Goal: Task Accomplishment & Management: Book appointment/travel/reservation

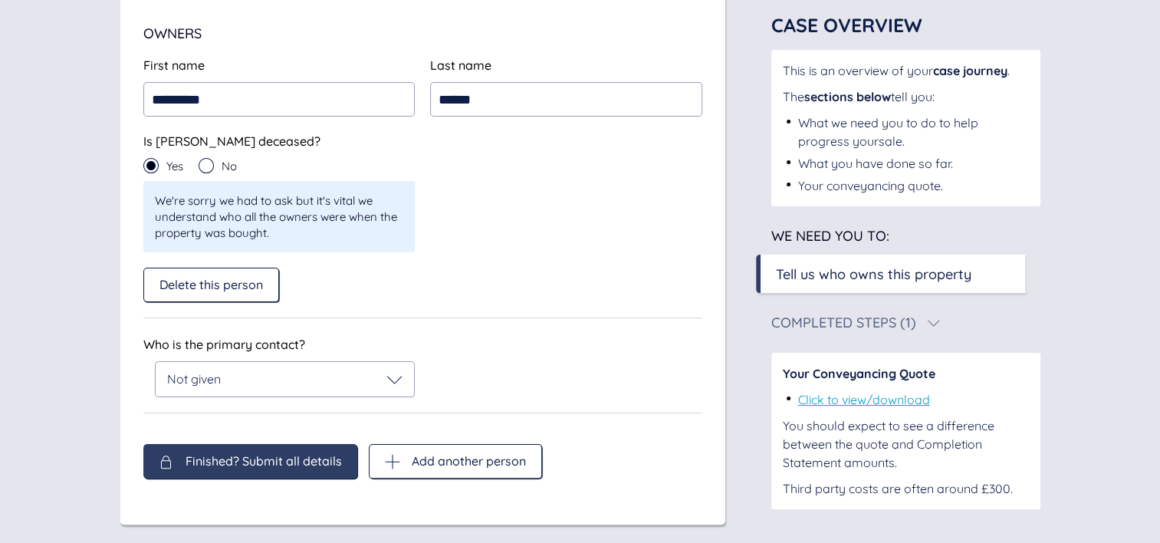
scroll to position [288, 0]
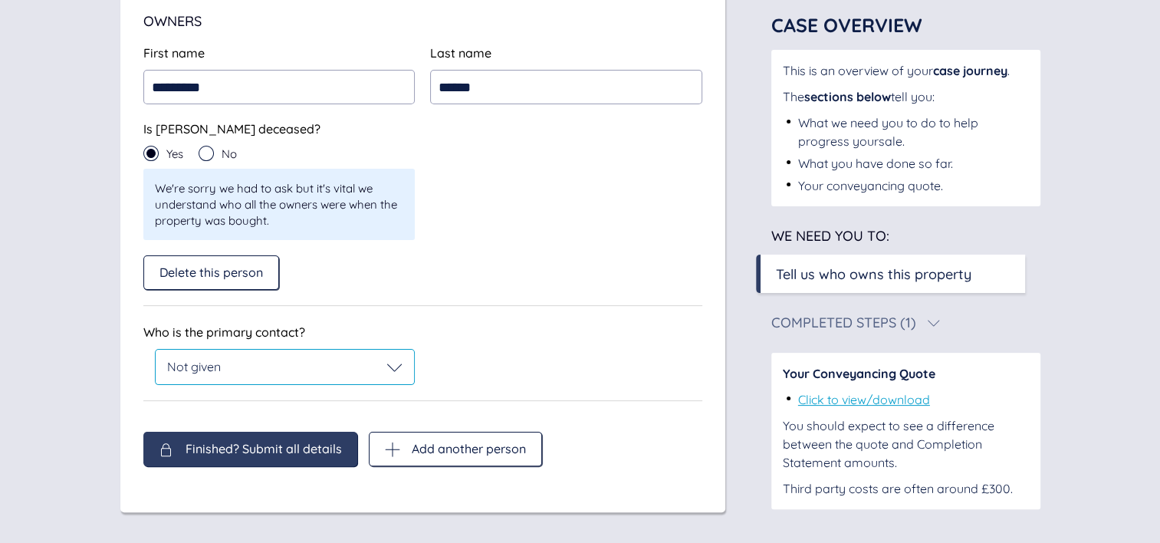
click at [389, 369] on icon at bounding box center [394, 366] width 15 height 15
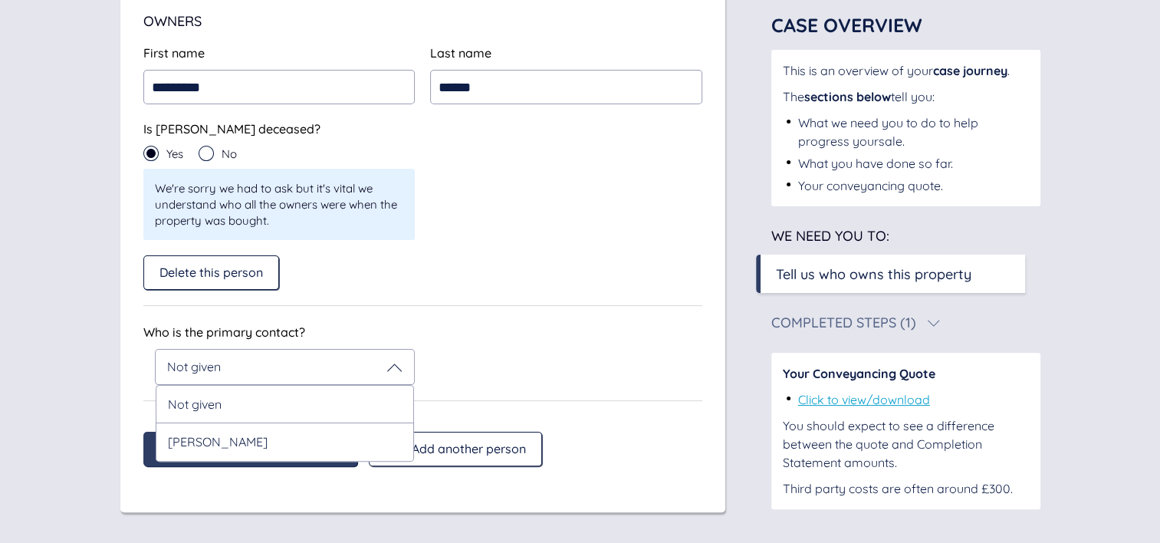
click at [429, 297] on div "First name ********* Last name ****** First name ********* Last name ****** Is …" at bounding box center [422, 175] width 559 height 262
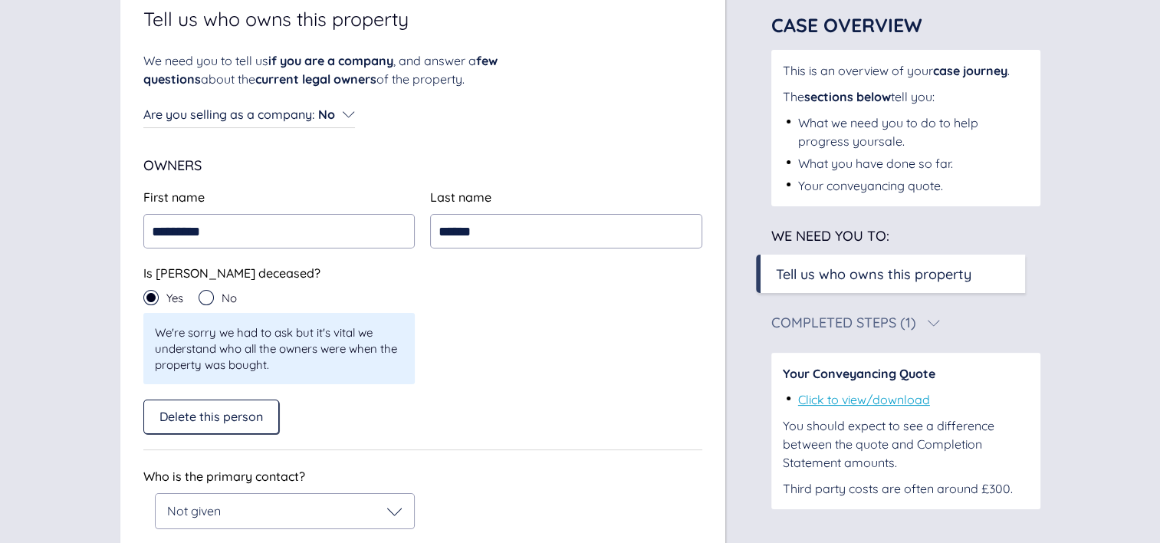
scroll to position [143, 0]
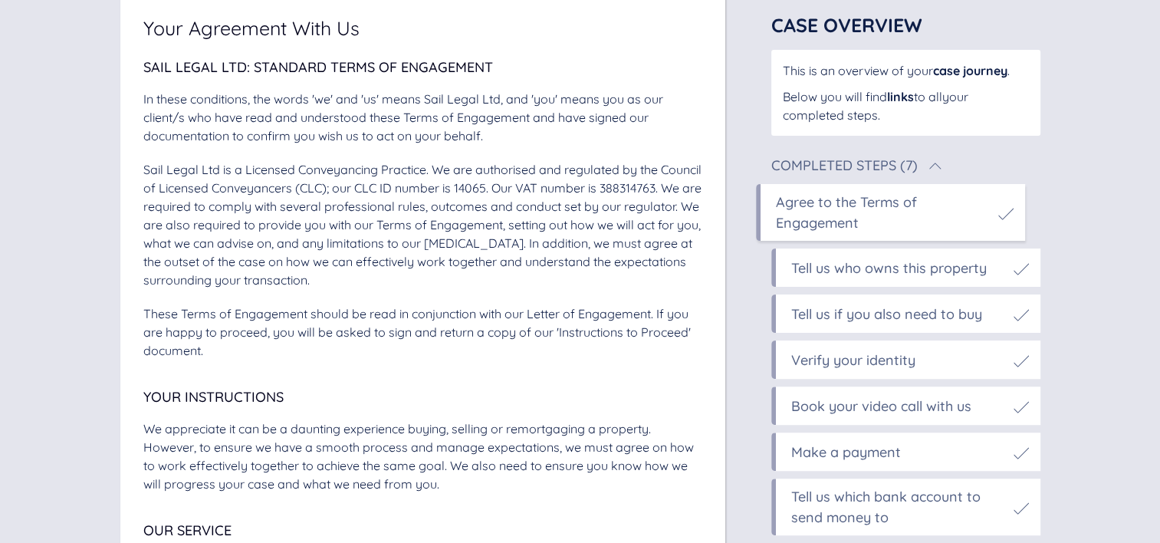
scroll to position [382, 0]
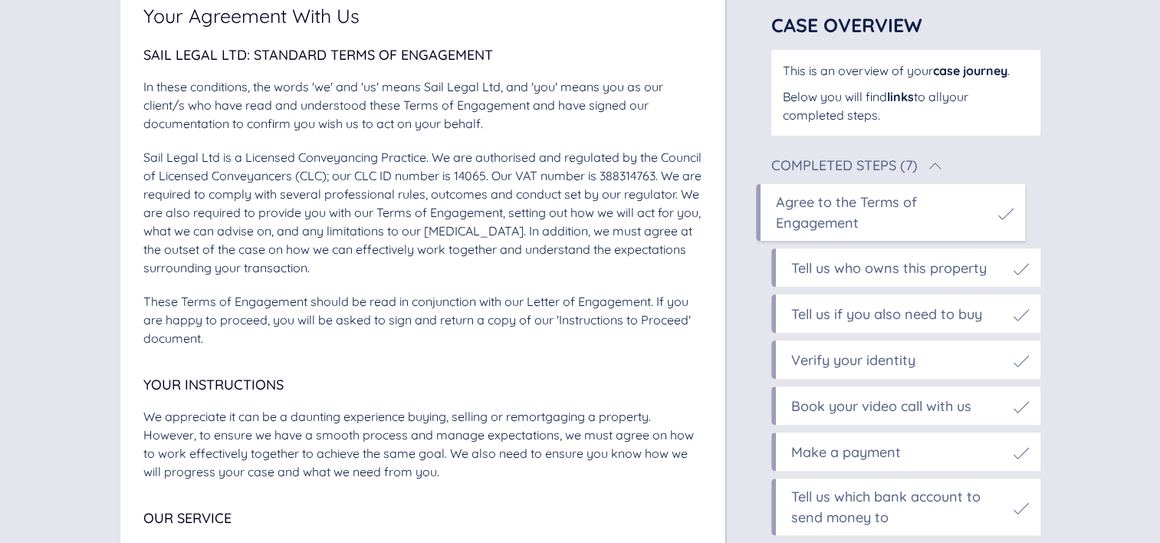
click at [844, 412] on div "Book your video call with us" at bounding box center [881, 406] width 180 height 21
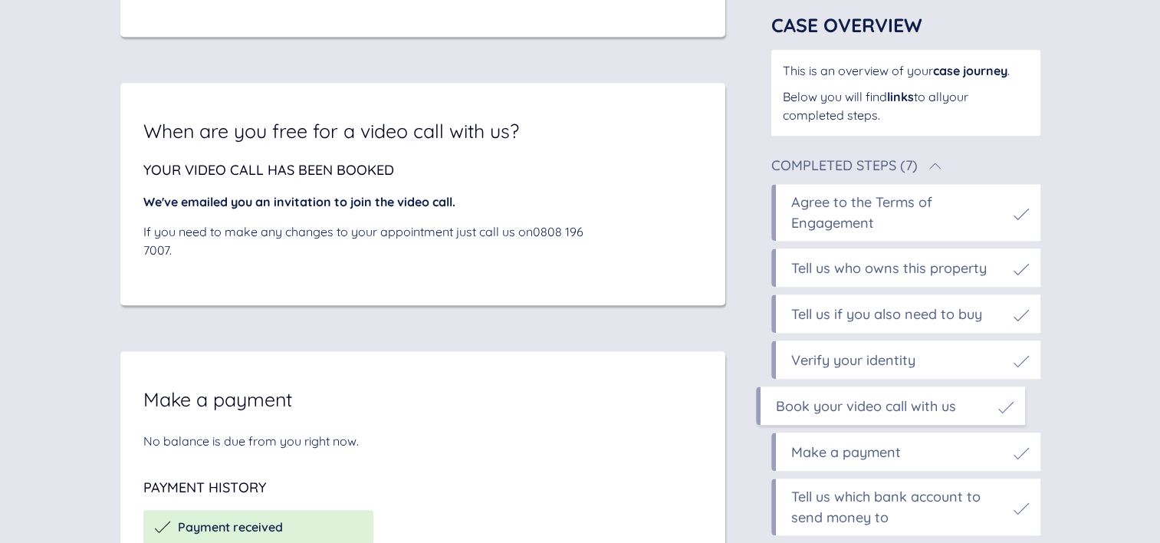
scroll to position [7371, 0]
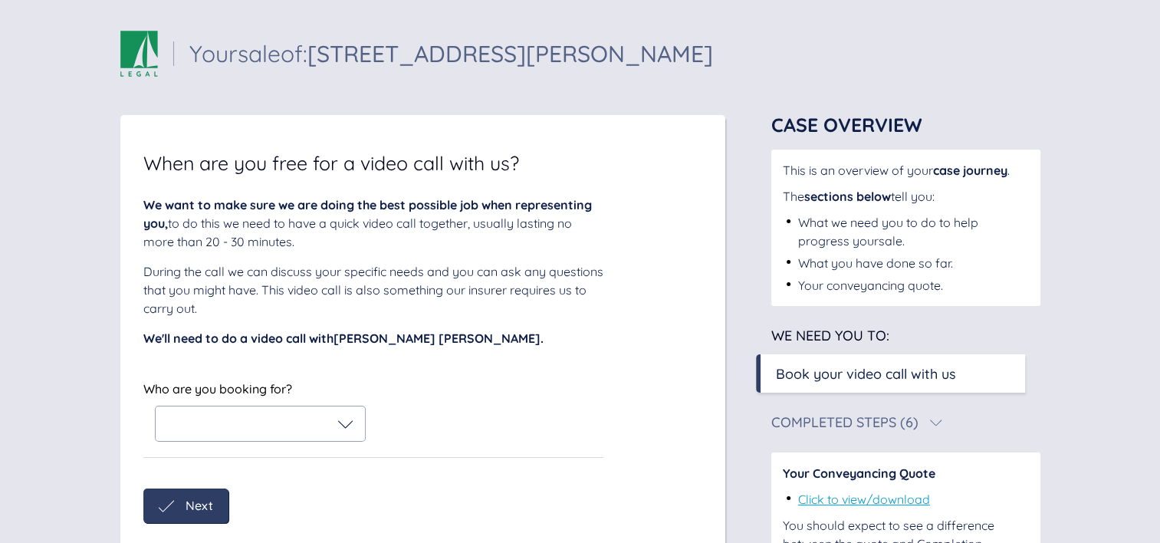
scroll to position [97, 0]
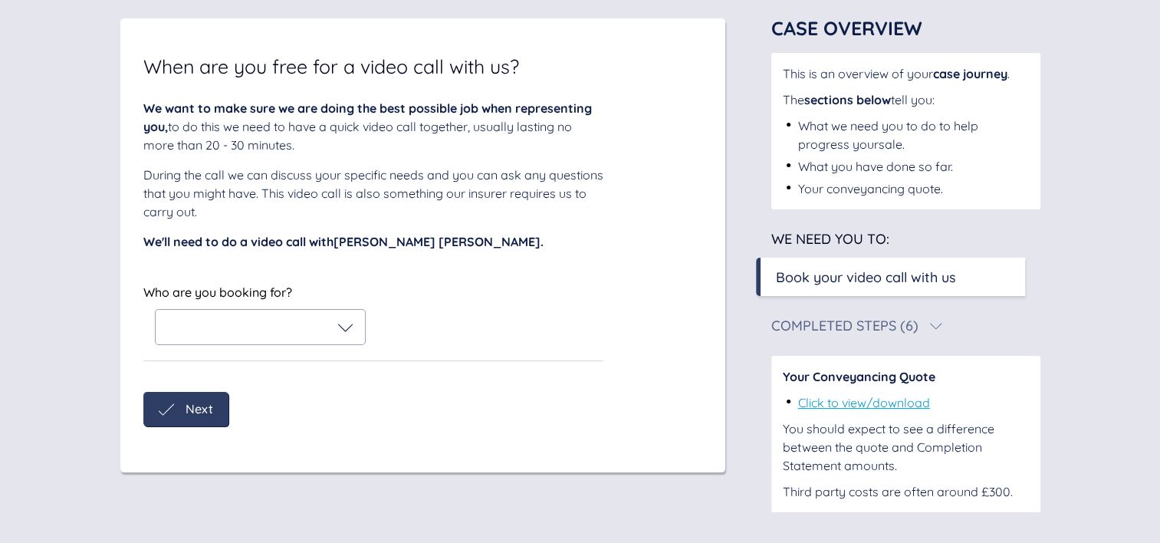
click at [356, 325] on div at bounding box center [260, 327] width 209 height 34
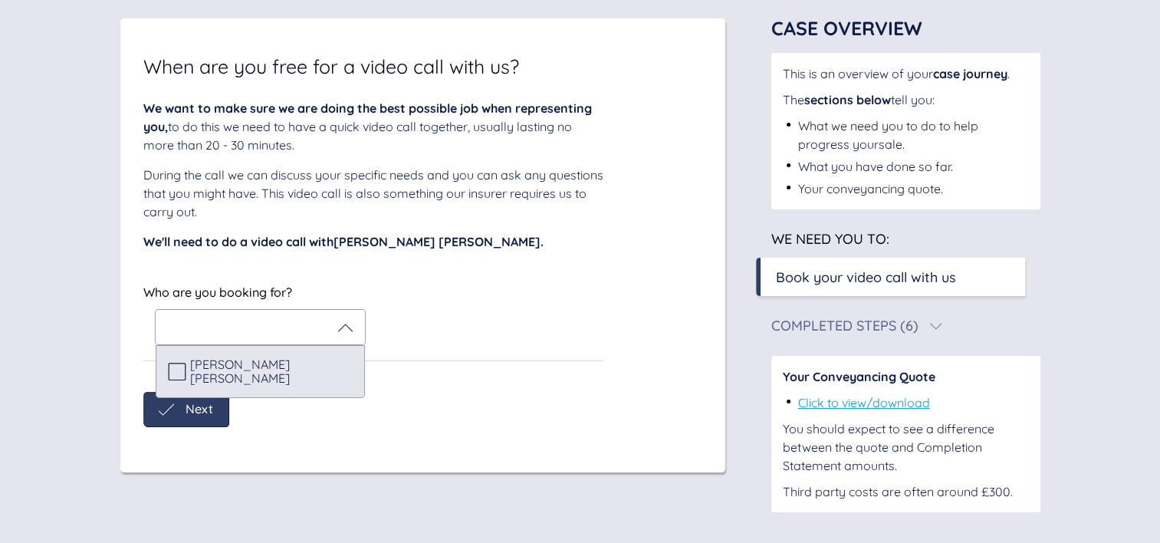
click at [300, 357] on div "[PERSON_NAME] [PERSON_NAME]" at bounding box center [260, 371] width 185 height 28
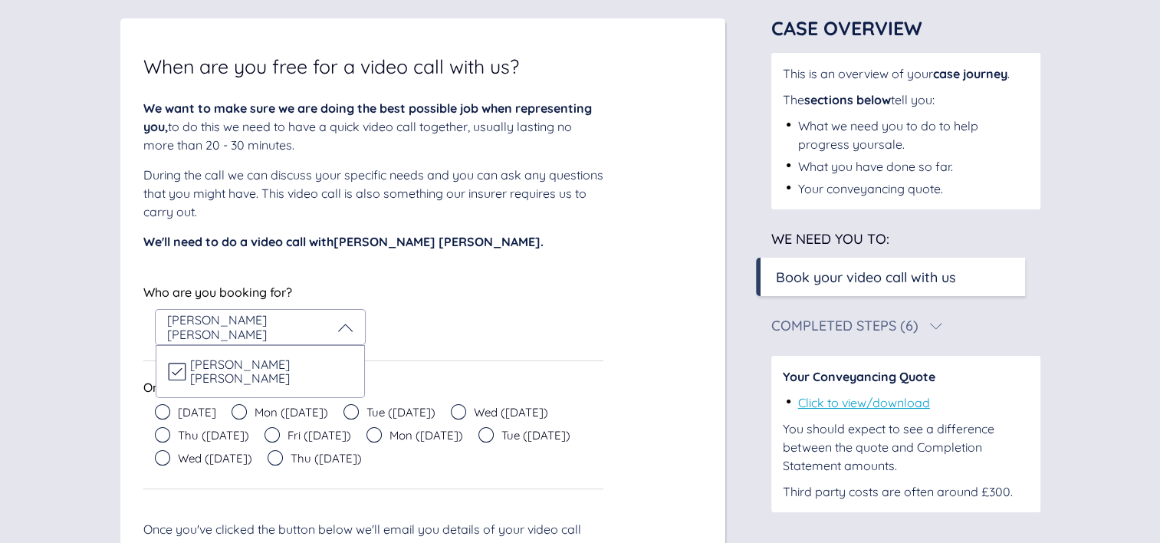
click at [185, 411] on span "[DATE]" at bounding box center [197, 411] width 38 height 11
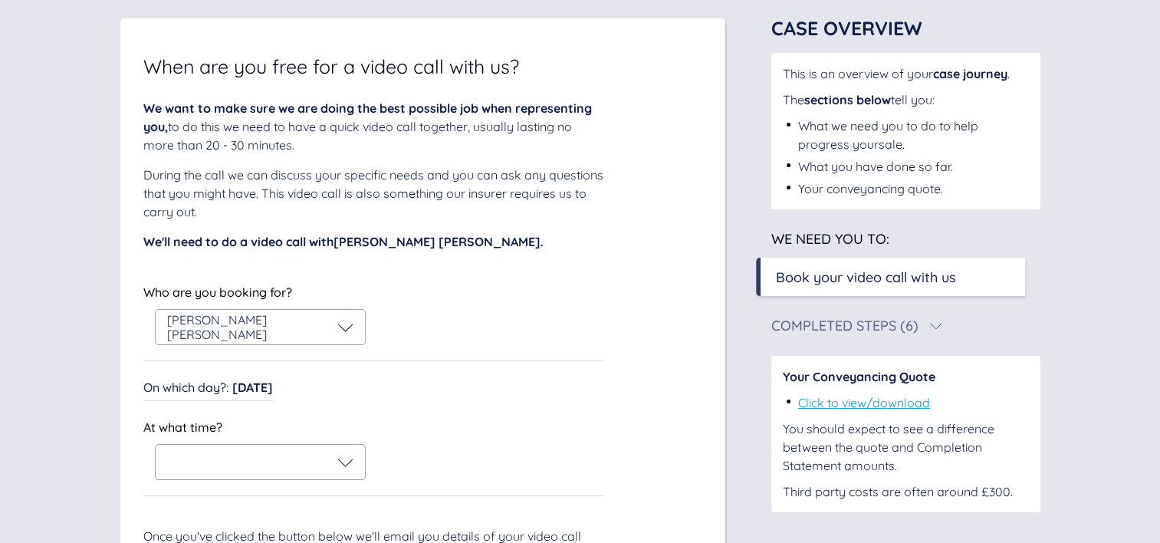
scroll to position [240, 0]
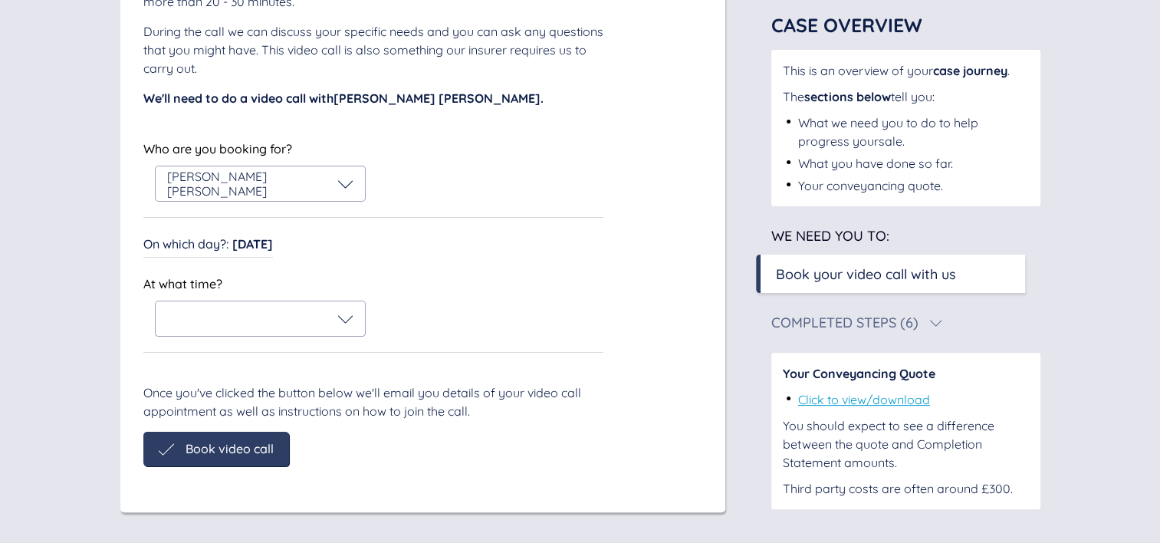
click at [245, 251] on span "Today" at bounding box center [252, 243] width 41 height 15
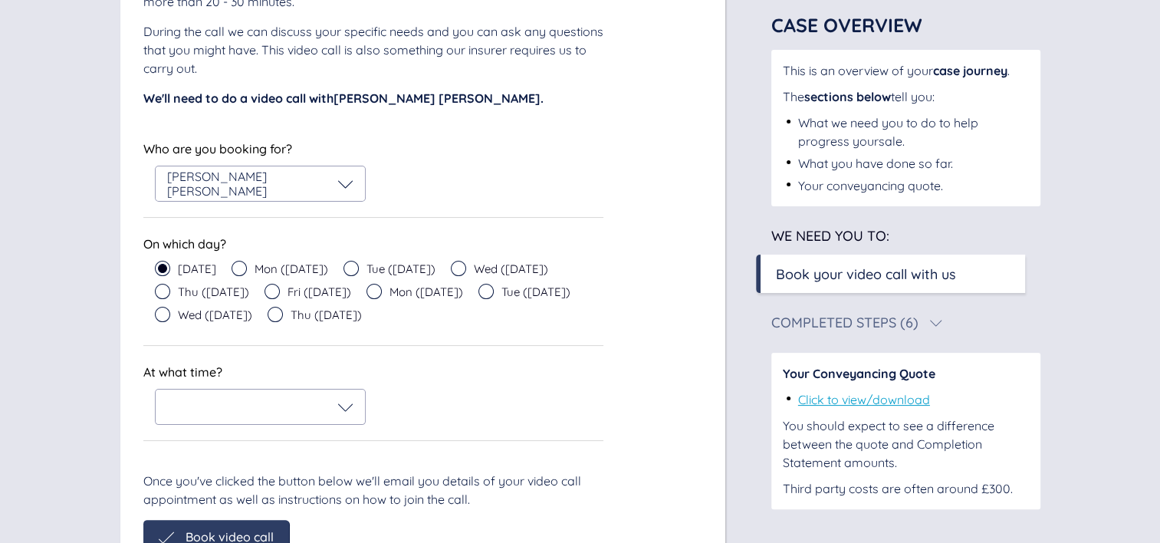
scroll to position [327, 0]
